Goal: Information Seeking & Learning: Learn about a topic

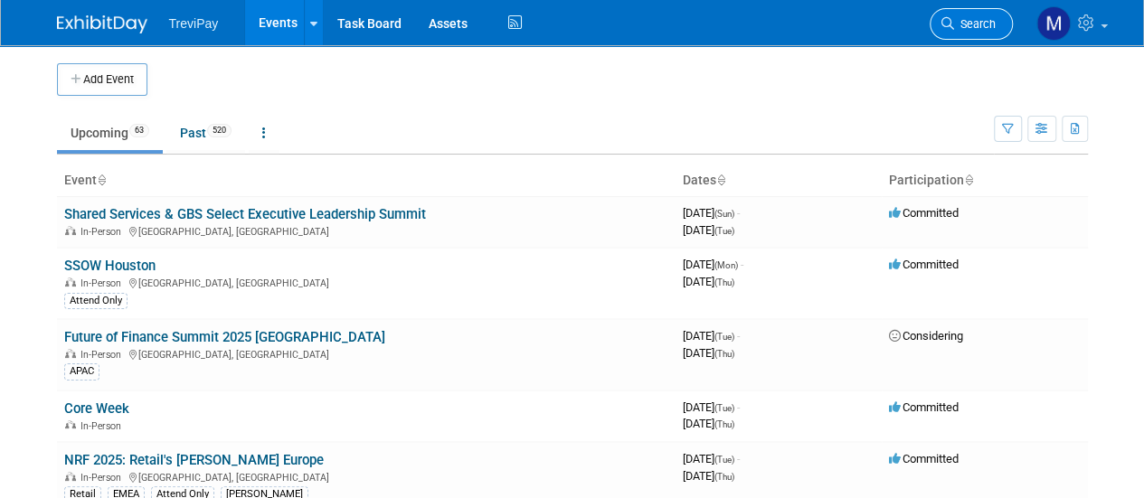
click at [970, 31] on link "Search" at bounding box center [971, 24] width 83 height 32
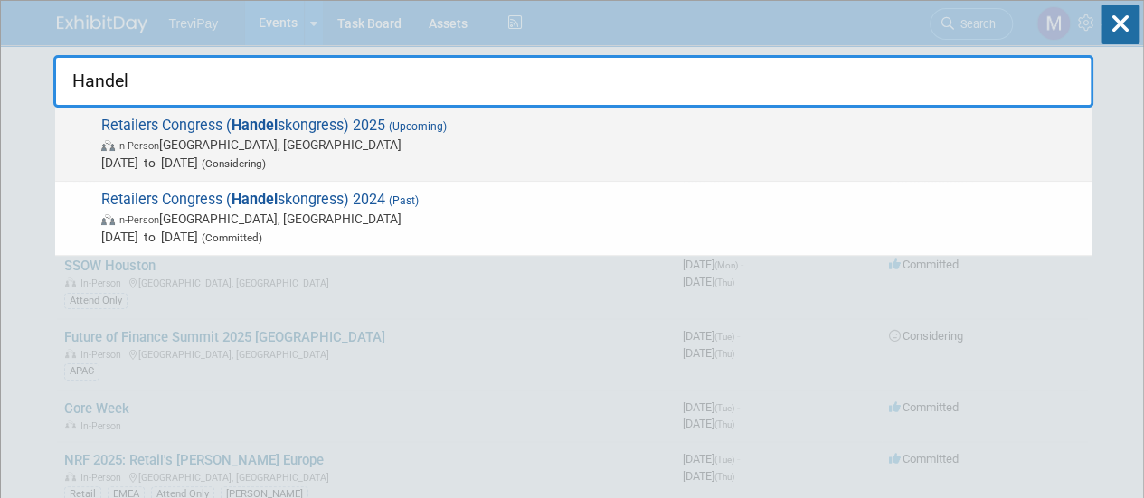
type input "Handel"
click at [449, 136] on span "In-Person [GEOGRAPHIC_DATA], [GEOGRAPHIC_DATA]" at bounding box center [591, 145] width 981 height 18
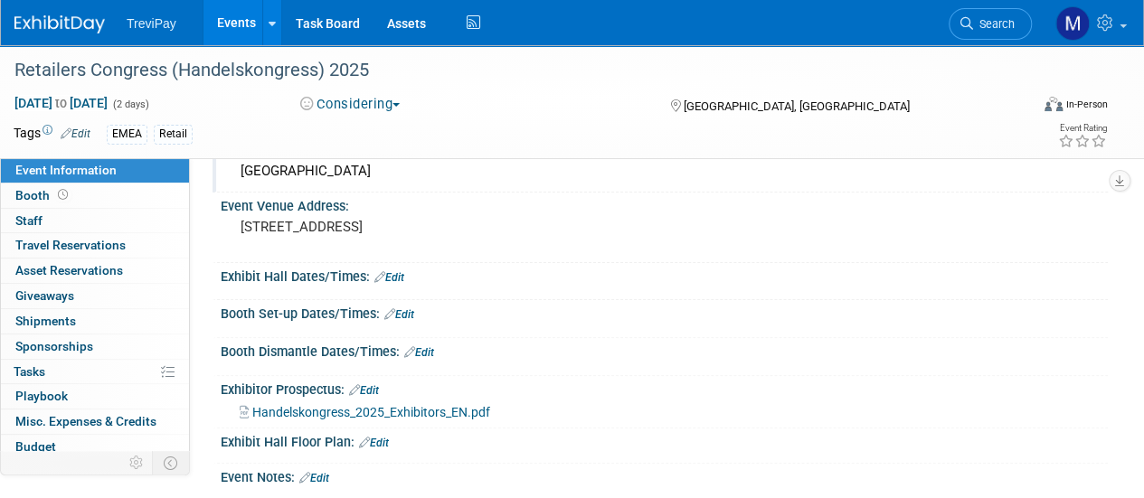
scroll to position [271, 0]
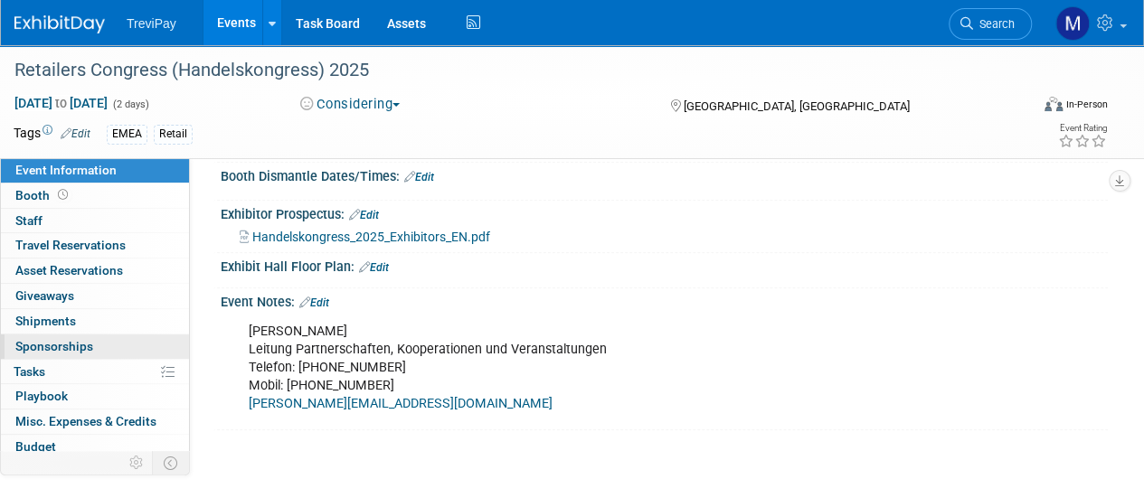
click at [61, 340] on span "Sponsorships 0" at bounding box center [54, 346] width 78 height 14
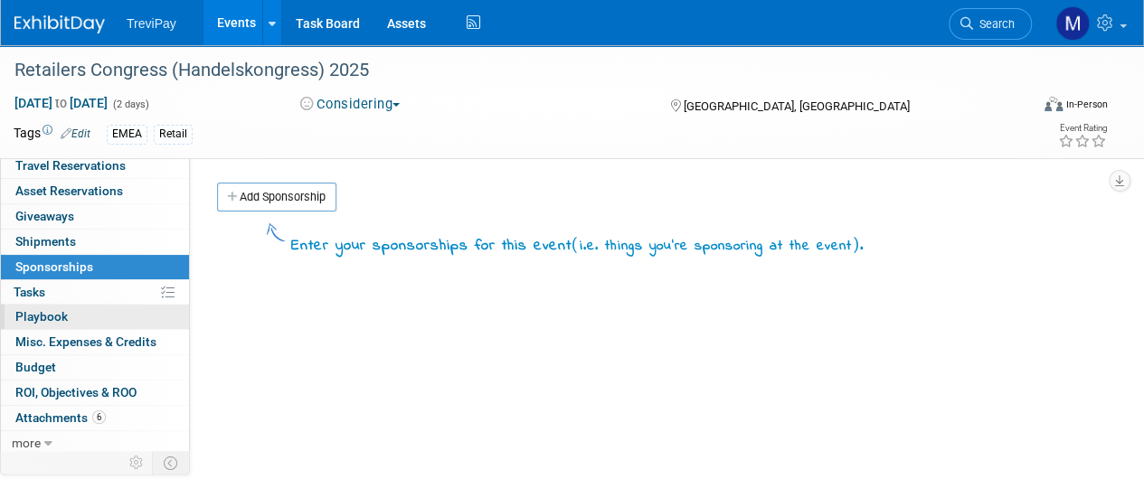
scroll to position [90, 0]
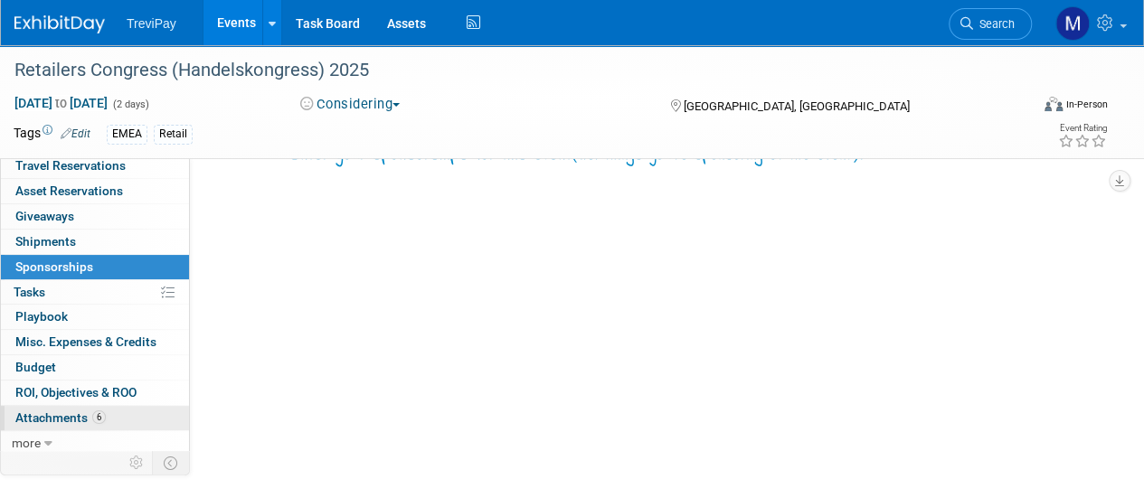
click at [36, 412] on span "Attachments 6" at bounding box center [60, 418] width 90 height 14
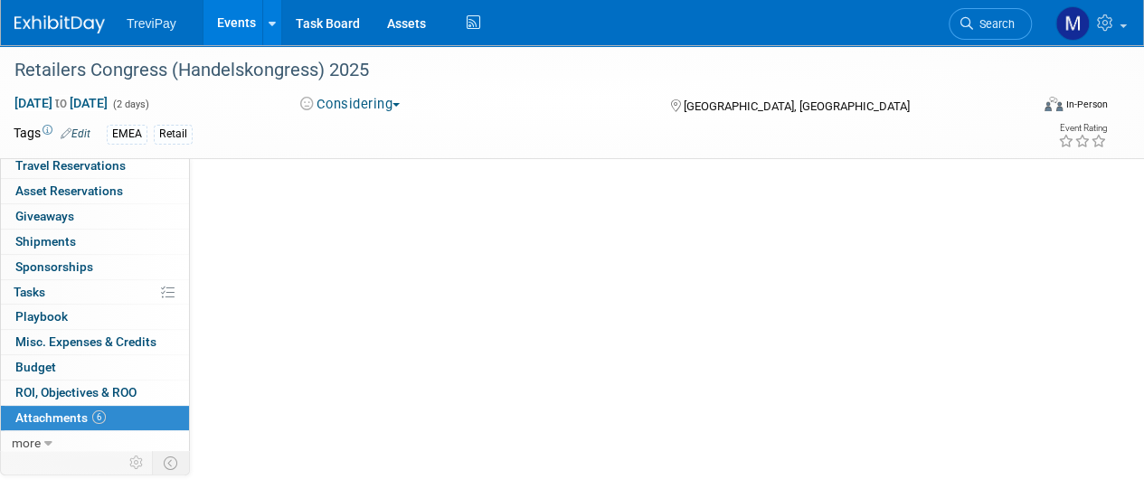
scroll to position [0, 0]
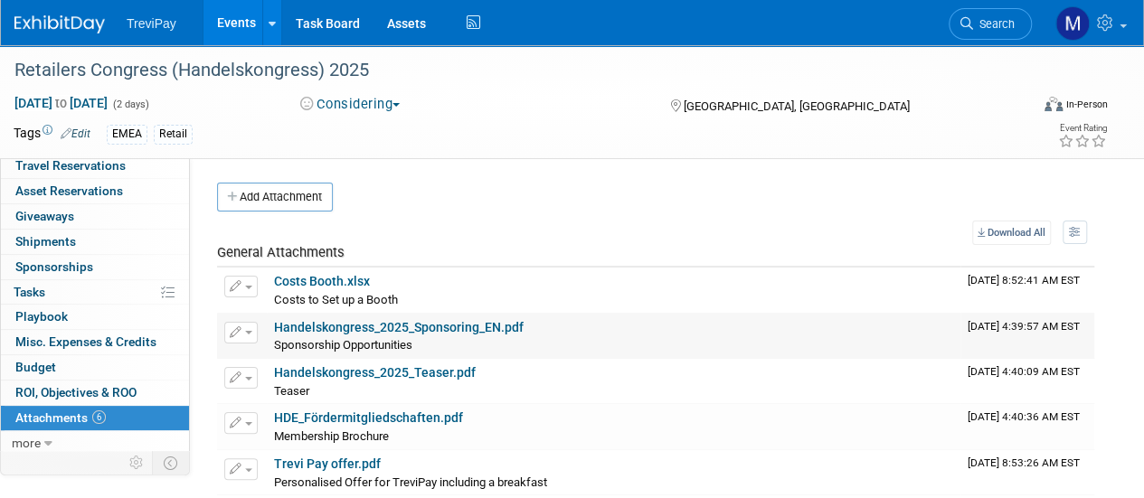
click at [438, 325] on link "Handelskongress_2025_Sponsoring_EN.pdf" at bounding box center [399, 327] width 250 height 14
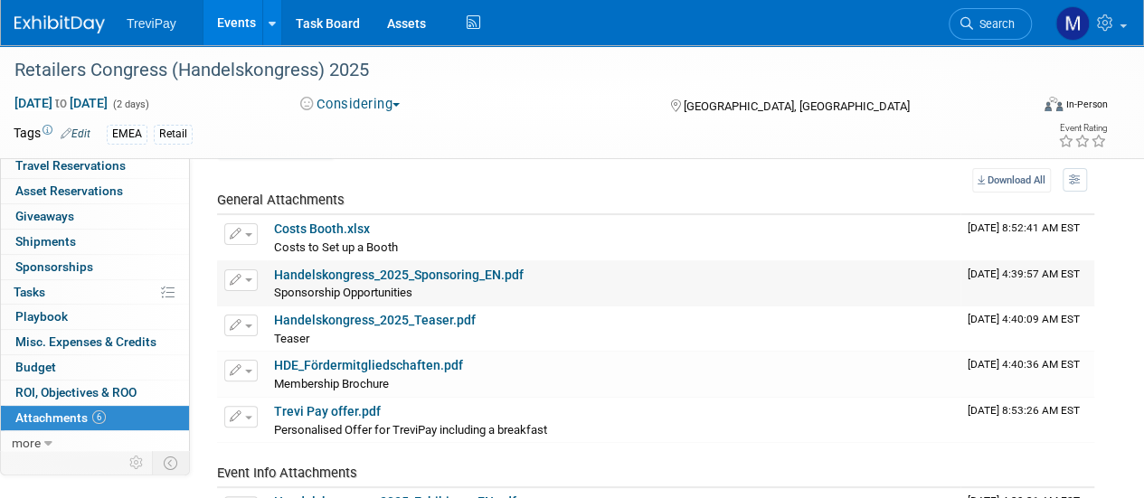
scroll to position [90, 0]
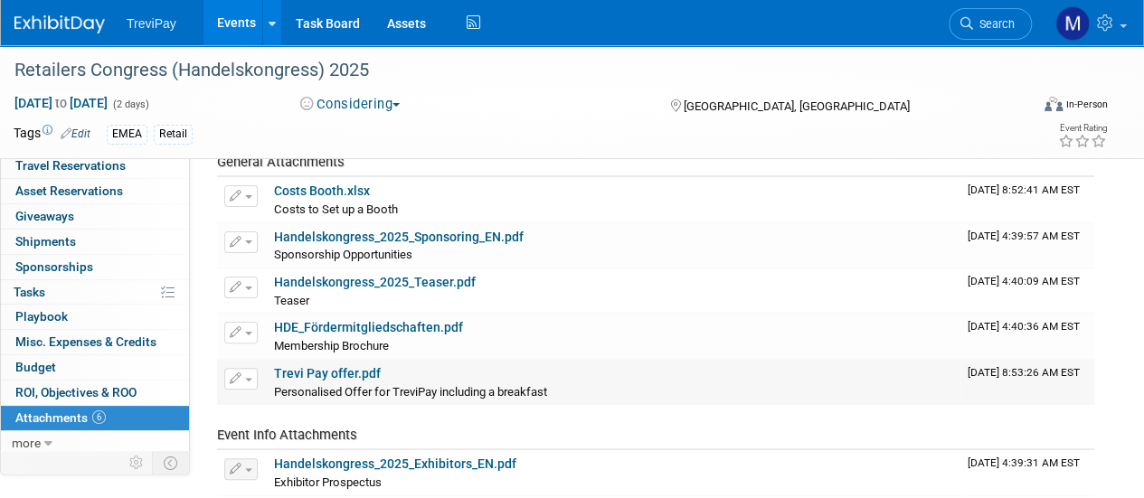
click at [351, 366] on link "Trevi Pay offer.pdf" at bounding box center [327, 373] width 107 height 14
